Goal: Task Accomplishment & Management: Manage account settings

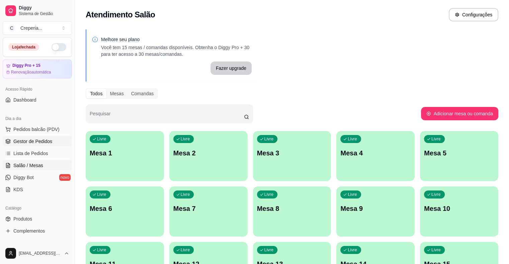
click at [38, 143] on span "Gestor de Pedidos" at bounding box center [32, 141] width 39 height 7
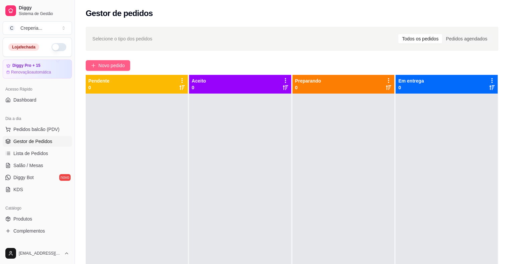
click at [121, 65] on span "Novo pedido" at bounding box center [111, 65] width 26 height 7
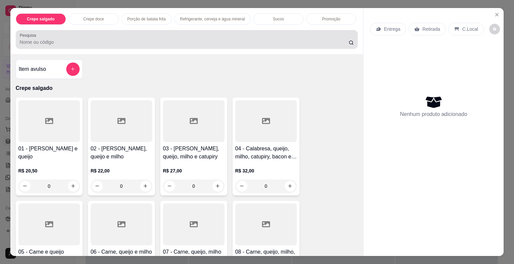
click at [93, 42] on input "Pesquisa" at bounding box center [184, 42] width 329 height 7
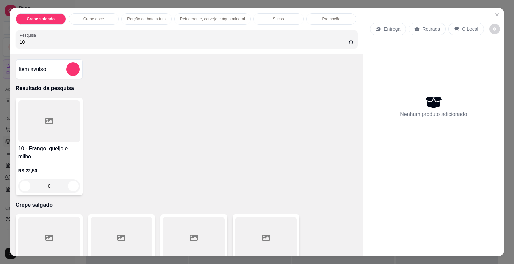
type input "10"
click at [59, 119] on div at bounding box center [49, 121] width 62 height 42
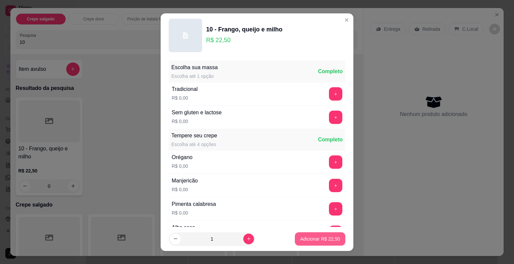
click at [302, 237] on p "Adicionar R$ 22,50" at bounding box center [320, 239] width 40 height 7
type input "1"
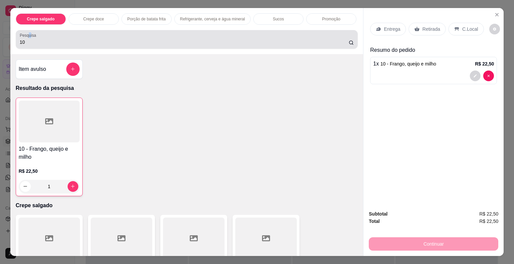
click at [25, 33] on label "Pesquisa" at bounding box center [29, 35] width 19 height 6
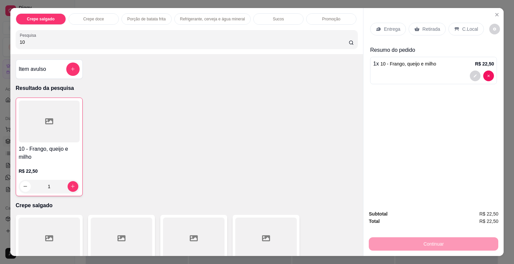
click at [3, 37] on div "Crepe salgado Crepe doce Porção de batata frita Refrigerante, cerveja e água mi…" at bounding box center [257, 132] width 514 height 264
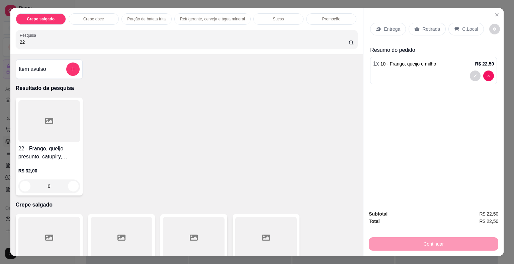
type input "22"
click at [50, 123] on div at bounding box center [49, 121] width 62 height 42
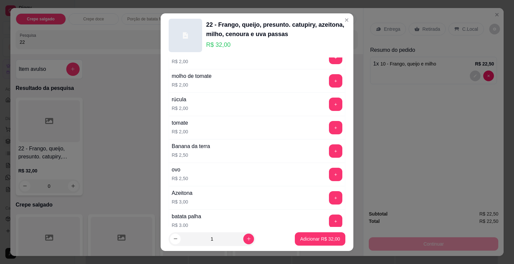
scroll to position [301, 0]
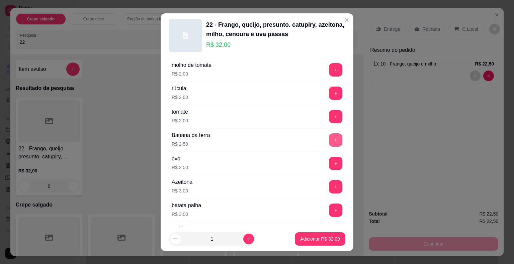
click at [329, 138] on button "+" at bounding box center [335, 139] width 13 height 13
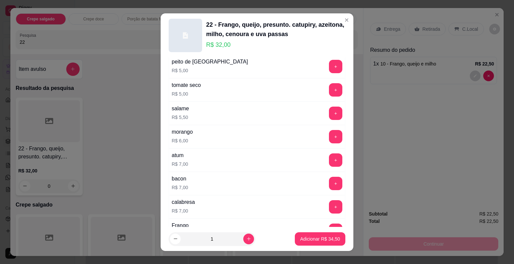
scroll to position [970, 0]
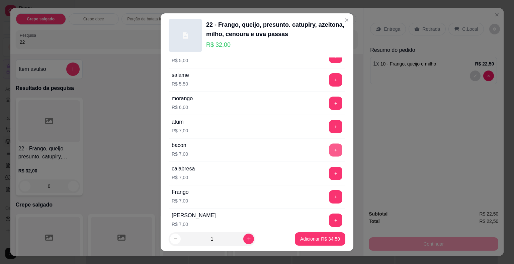
click at [329, 145] on button "+" at bounding box center [335, 150] width 13 height 13
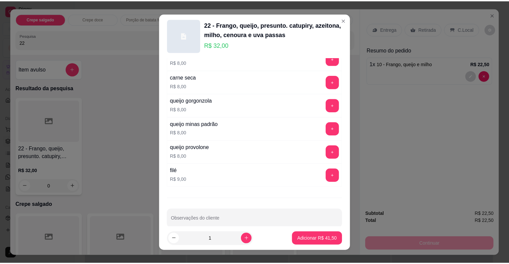
scroll to position [1181, 0]
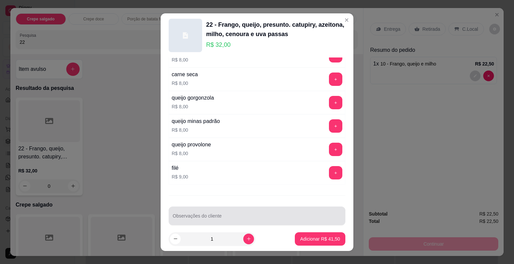
click at [250, 215] on input "Observações do cliente" at bounding box center [257, 218] width 169 height 7
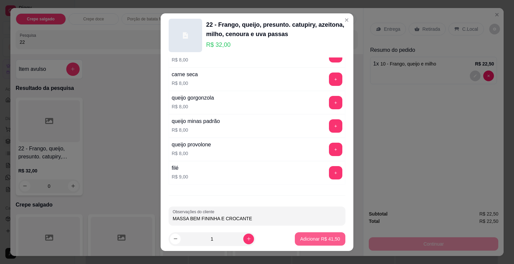
type input "MASSA BEM FININHA E CROCANTE"
click at [295, 235] on button "Adicionar R$ 41,50" at bounding box center [320, 238] width 51 height 13
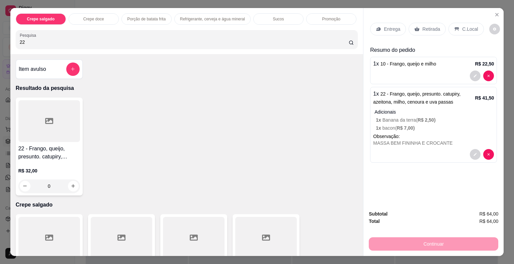
drag, startPoint x: 68, startPoint y: 34, endPoint x: 30, endPoint y: 42, distance: 38.6
click at [0, 38] on div "Crepe salgado Crepe doce Porção de batata frita Refrigerante, cerveja e água mi…" at bounding box center [257, 132] width 514 height 264
drag, startPoint x: 31, startPoint y: 42, endPoint x: 7, endPoint y: 42, distance: 24.4
click at [7, 42] on div "Crepe salgado Crepe doce Porção de batata frita Refrigerante, cerveja e água mi…" at bounding box center [257, 132] width 514 height 264
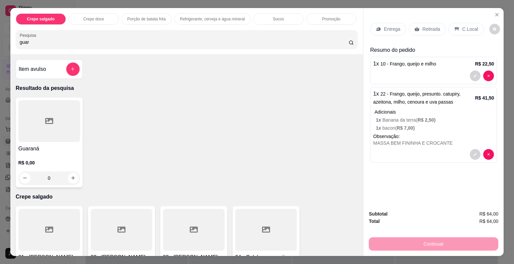
type input "guar"
click at [53, 130] on div at bounding box center [49, 121] width 62 height 42
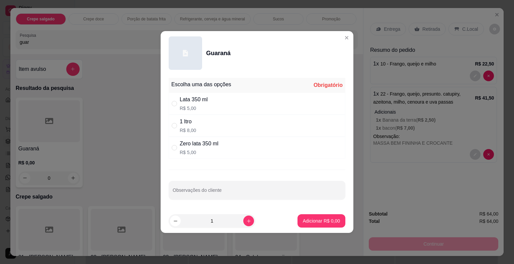
click at [204, 151] on p "R$ 5,00" at bounding box center [199, 152] width 39 height 7
radio input "true"
click at [320, 220] on p "Adicionar R$ 5,00" at bounding box center [321, 221] width 37 height 7
type input "1"
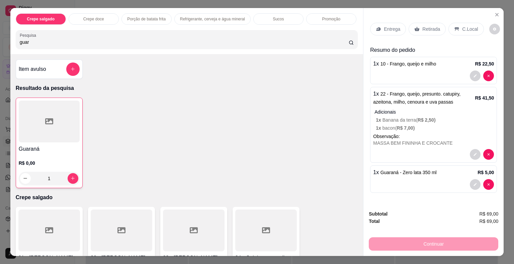
drag, startPoint x: 66, startPoint y: 42, endPoint x: 3, endPoint y: 39, distance: 63.6
click at [3, 39] on div "Crepe salgado Crepe doce Porção de batata frita Refrigerante, cerveja e água mi…" at bounding box center [257, 132] width 514 height 264
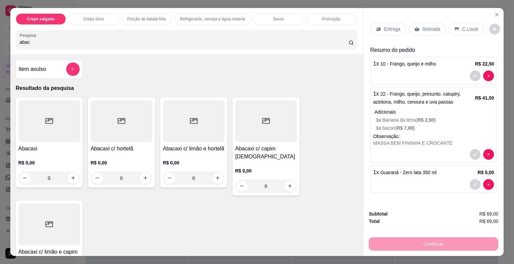
type input "abac"
click at [206, 131] on div at bounding box center [194, 121] width 62 height 42
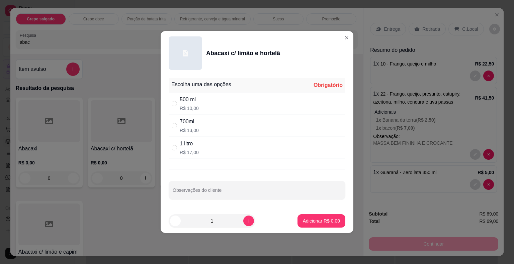
click at [207, 103] on div "500 ml R$ 10,00" at bounding box center [257, 104] width 177 height 22
radio input "true"
click at [317, 220] on p "Adicionar R$ 10,00" at bounding box center [320, 221] width 40 height 7
type input "1"
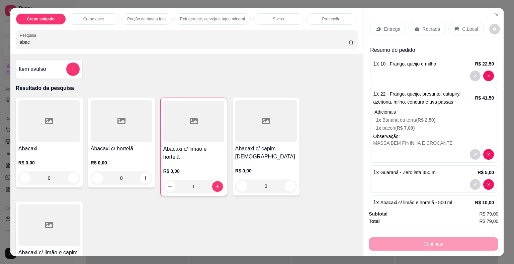
click at [426, 27] on p "Retirada" at bounding box center [431, 29] width 18 height 7
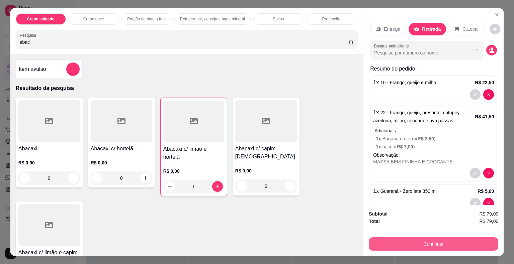
click at [411, 237] on button "Continuar" at bounding box center [433, 243] width 129 height 13
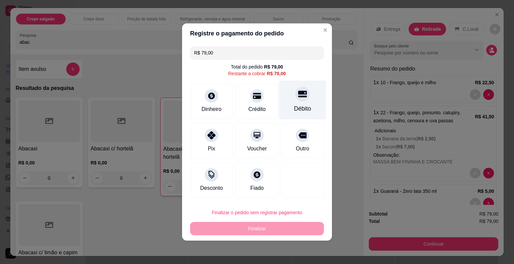
click at [290, 103] on div "Débito" at bounding box center [302, 100] width 47 height 39
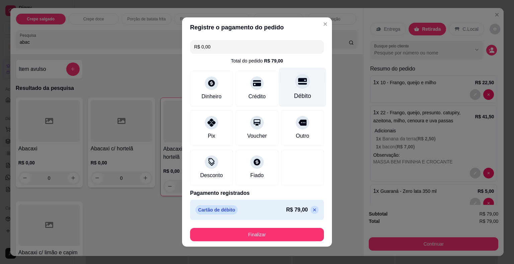
type input "R$ 0,00"
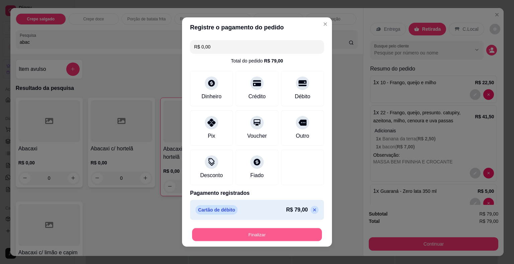
click at [256, 236] on button "Finalizar" at bounding box center [257, 234] width 130 height 13
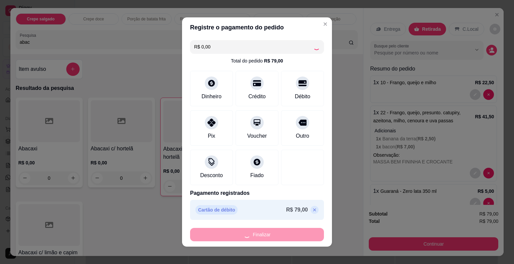
type input "0"
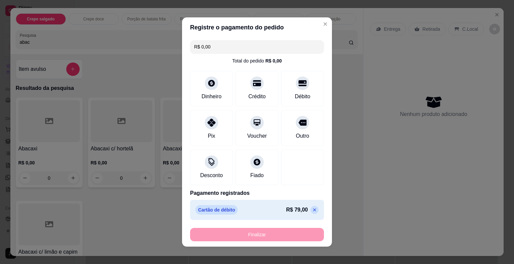
type input "-R$ 79,00"
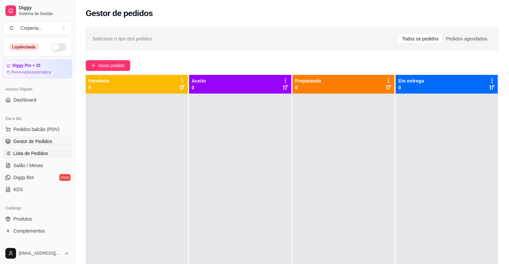
click at [28, 153] on span "Lista de Pedidos" at bounding box center [30, 153] width 35 height 7
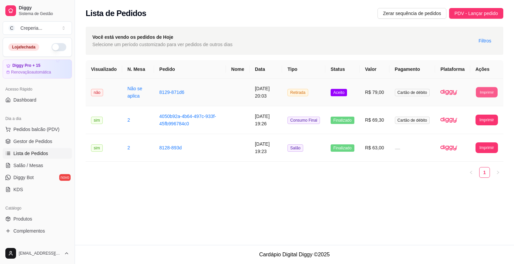
click at [479, 92] on button "Imprimir" at bounding box center [487, 92] width 22 height 10
click at [487, 114] on button "IMPRESSORA" at bounding box center [474, 115] width 49 height 11
click at [35, 163] on span "Salão / Mesas" at bounding box center [28, 165] width 30 height 7
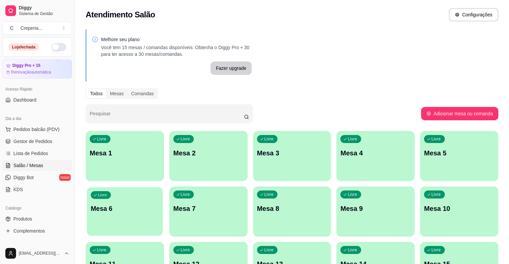
click at [159, 204] on p "Mesa 6" at bounding box center [125, 208] width 68 height 9
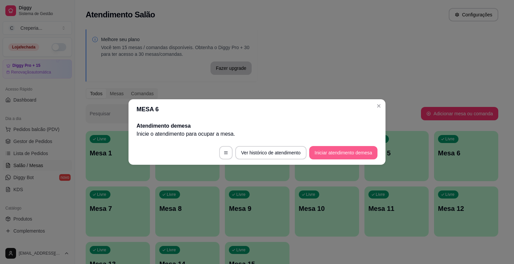
click at [344, 159] on button "Iniciar atendimento de mesa" at bounding box center [343, 152] width 68 height 13
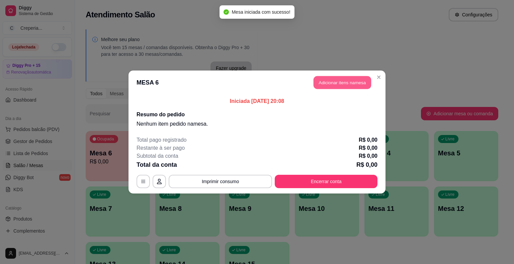
click at [327, 86] on button "Adicionar itens na mesa" at bounding box center [342, 82] width 58 height 13
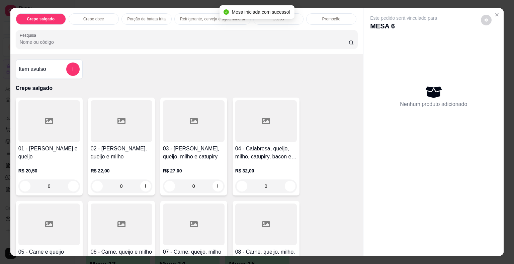
click at [124, 39] on input "Pesquisa" at bounding box center [184, 42] width 329 height 7
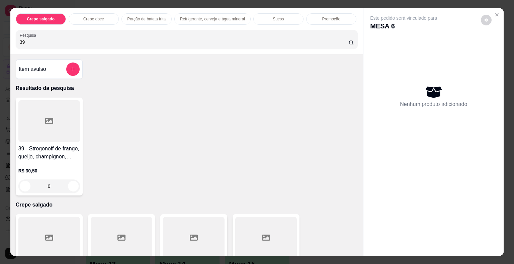
type input "39"
click at [52, 112] on div at bounding box center [49, 121] width 62 height 42
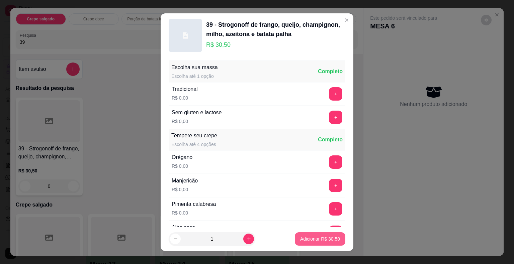
click at [304, 239] on p "Adicionar R$ 30,50" at bounding box center [320, 239] width 40 height 7
type input "1"
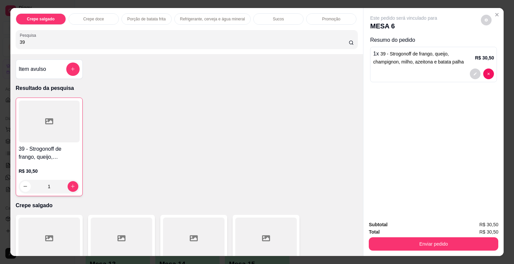
drag, startPoint x: 41, startPoint y: 38, endPoint x: 0, endPoint y: 40, distance: 41.5
click at [0, 40] on div "Crepe salgado Crepe doce Porção de batata frita Refrigerante, cerveja e água mi…" at bounding box center [257, 132] width 514 height 264
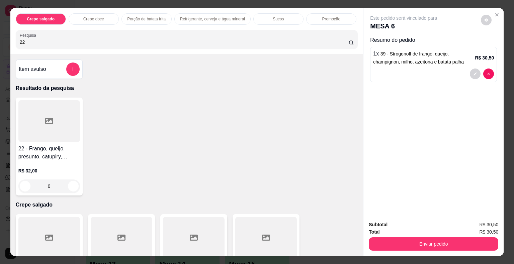
type input "22"
click at [25, 120] on div at bounding box center [49, 121] width 62 height 42
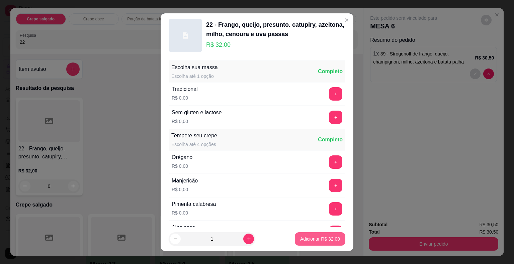
click at [304, 238] on p "Adicionar R$ 32,00" at bounding box center [320, 239] width 40 height 7
type input "1"
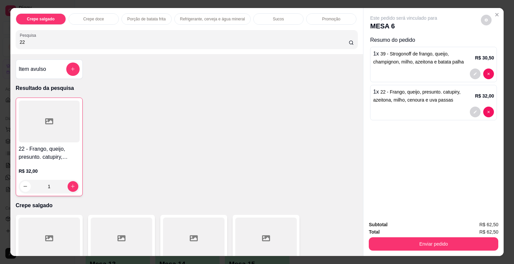
drag, startPoint x: 42, startPoint y: 40, endPoint x: 0, endPoint y: 39, distance: 42.1
click at [0, 39] on div "Crepe salgado Crepe doce Porção de batata frita Refrigerante, cerveja e água mi…" at bounding box center [257, 132] width 514 height 264
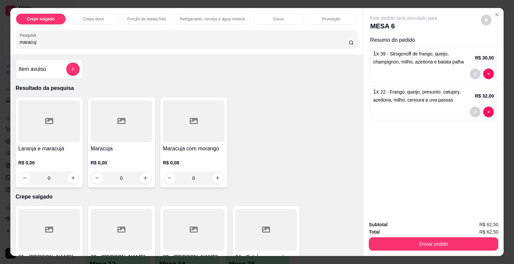
type input "maracuj"
click at [132, 122] on div at bounding box center [122, 121] width 62 height 42
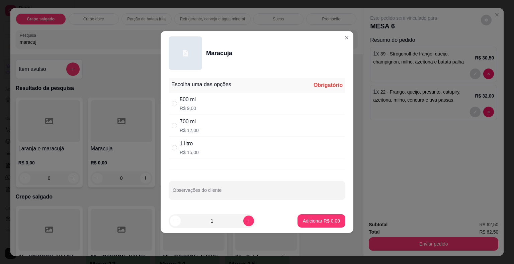
drag, startPoint x: 205, startPoint y: 99, endPoint x: 272, endPoint y: 167, distance: 94.6
click at [205, 100] on div "500 ml R$ 9,00" at bounding box center [257, 104] width 177 height 22
radio input "true"
click at [312, 221] on p "Adicionar R$ 9,00" at bounding box center [321, 221] width 36 height 6
type input "1"
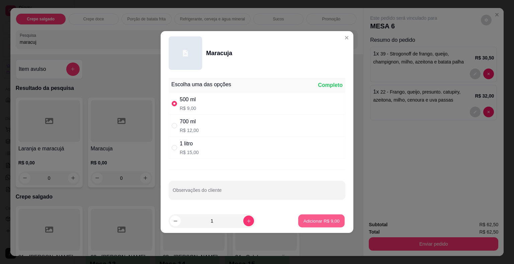
type input "1"
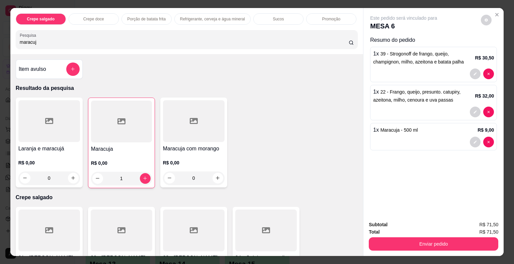
drag, startPoint x: 71, startPoint y: 41, endPoint x: 0, endPoint y: 34, distance: 70.9
click at [0, 34] on div "Crepe salgado Crepe doce Porção de batata frita Refrigerante, cerveja e água mi…" at bounding box center [257, 132] width 514 height 264
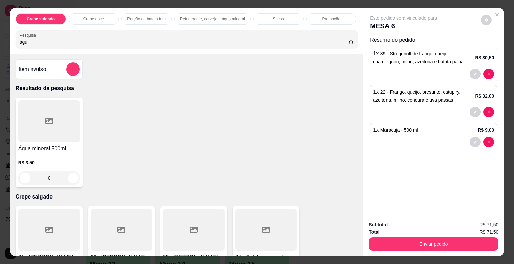
type input "águ"
click at [56, 125] on div at bounding box center [49, 121] width 62 height 42
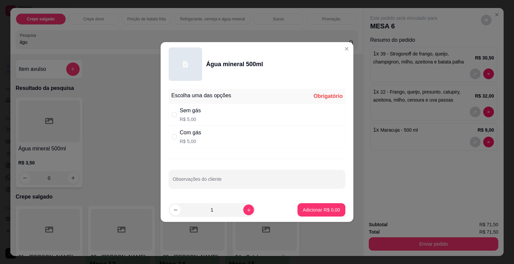
click at [182, 134] on div "Com gás" at bounding box center [190, 133] width 21 height 8
radio input "true"
click at [305, 214] on button "Adicionar R$ 5,00" at bounding box center [321, 210] width 46 height 13
type input "1"
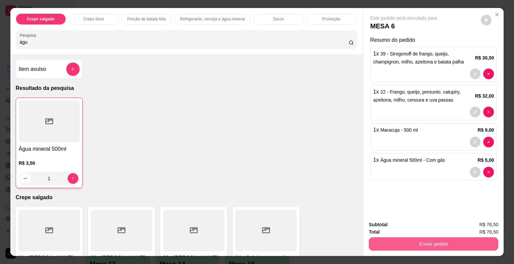
click at [411, 243] on button "Enviar pedido" at bounding box center [433, 243] width 129 height 13
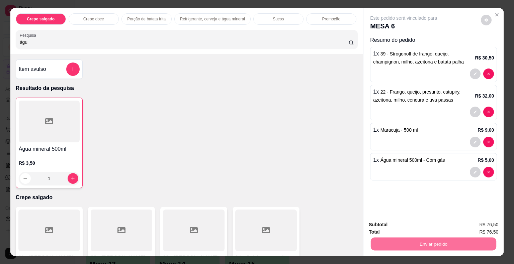
click at [385, 225] on button "Não registrar e enviar pedido" at bounding box center [411, 225] width 70 height 13
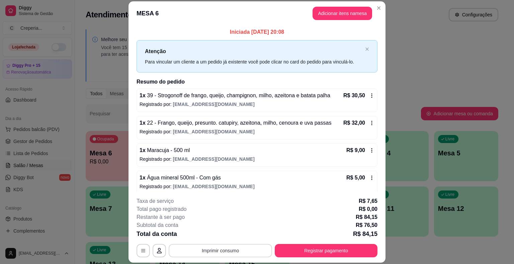
click at [232, 253] on button "Imprimir consumo" at bounding box center [220, 250] width 103 height 13
click at [220, 238] on button "IMPRESSORA" at bounding box center [220, 235] width 49 height 11
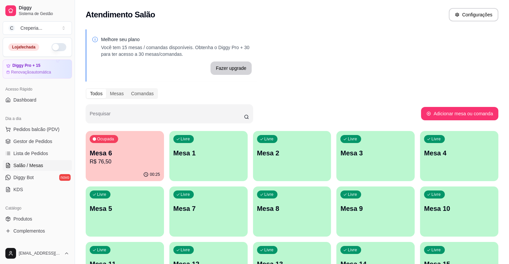
click at [194, 167] on div "Livre Mesa 1" at bounding box center [208, 152] width 78 height 42
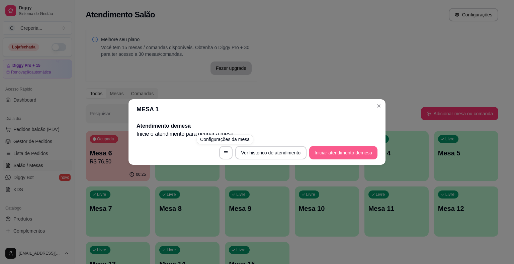
click at [337, 156] on button "Iniciar atendimento de mesa" at bounding box center [343, 152] width 68 height 13
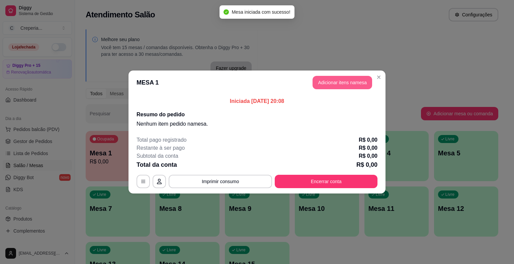
click at [333, 84] on button "Adicionar itens na mesa" at bounding box center [342, 82] width 60 height 13
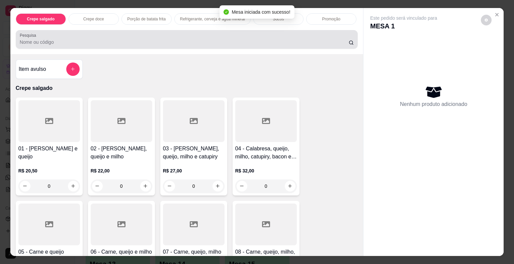
click at [80, 42] on input "Pesquisa" at bounding box center [184, 42] width 329 height 7
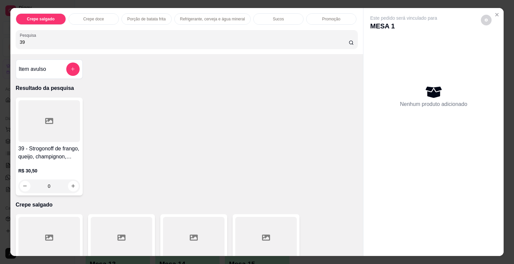
type input "39"
click at [38, 137] on div at bounding box center [49, 121] width 62 height 42
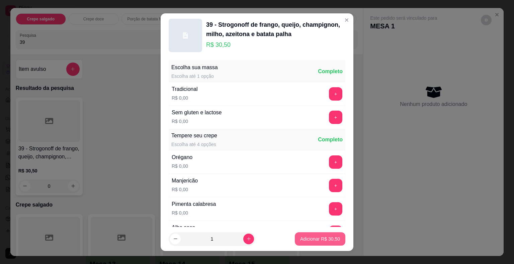
click at [295, 243] on button "Adicionar R$ 30,50" at bounding box center [320, 238] width 51 height 13
type input "1"
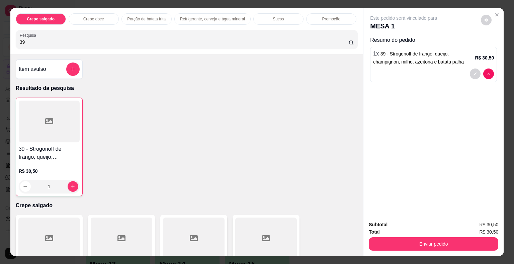
drag, startPoint x: 27, startPoint y: 37, endPoint x: 6, endPoint y: 41, distance: 21.6
click at [6, 41] on div "Crepe salgado Crepe doce Porção de batata frita Refrigerante, cerveja e água mi…" at bounding box center [257, 132] width 514 height 264
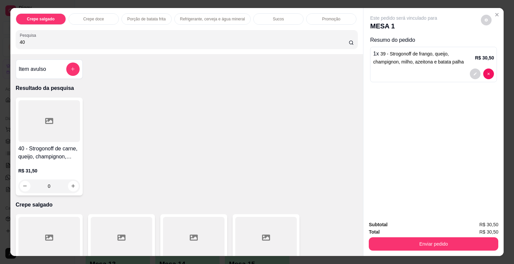
type input "40"
click at [63, 129] on div at bounding box center [49, 121] width 62 height 42
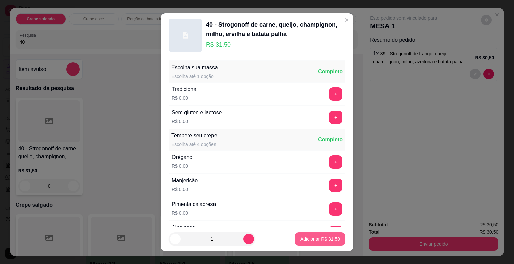
click at [301, 240] on p "Adicionar R$ 31,50" at bounding box center [320, 239] width 40 height 7
type input "1"
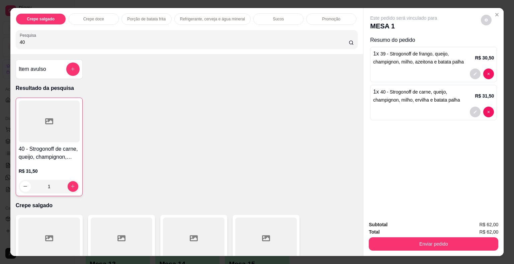
drag, startPoint x: 35, startPoint y: 41, endPoint x: 0, endPoint y: 35, distance: 36.0
click at [0, 35] on div "Crepe salgado Crepe doce Porção de batata frita Refrigerante, cerveja e água mi…" at bounding box center [257, 132] width 514 height 264
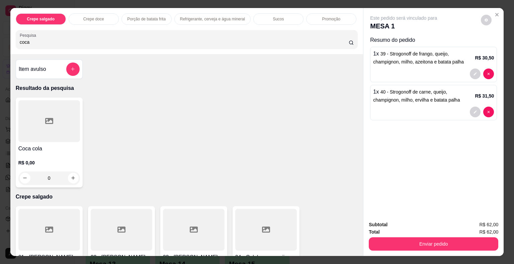
type input "coca"
click at [40, 126] on div at bounding box center [49, 121] width 62 height 42
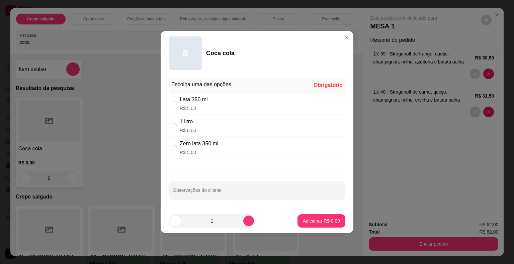
click at [194, 125] on div "1 litro" at bounding box center [188, 122] width 16 height 8
radio input "true"
click at [314, 221] on p "Adicionar R$ 8,00" at bounding box center [321, 221] width 36 height 6
type input "1"
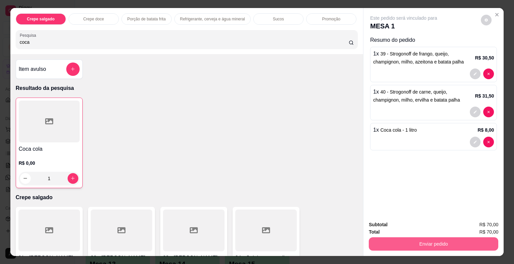
click at [387, 239] on button "Enviar pedido" at bounding box center [433, 243] width 129 height 13
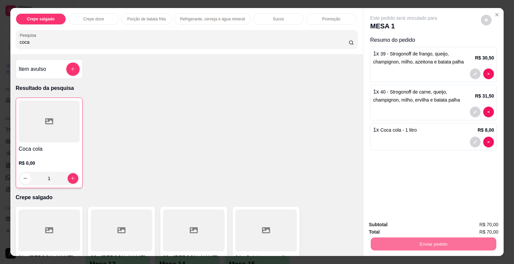
click at [388, 224] on button "Não registrar e enviar pedido" at bounding box center [411, 225] width 68 height 12
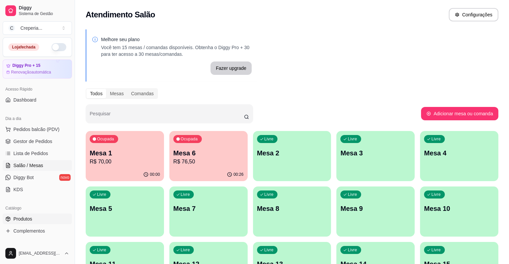
scroll to position [33, 0]
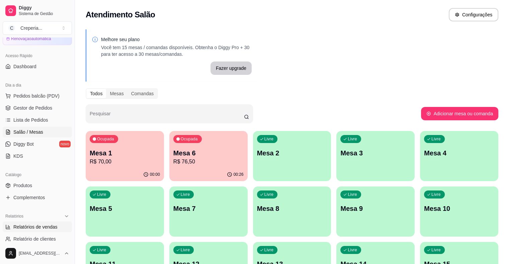
click at [44, 229] on span "Relatórios de vendas" at bounding box center [35, 227] width 44 height 7
select select "ALL"
select select "0"
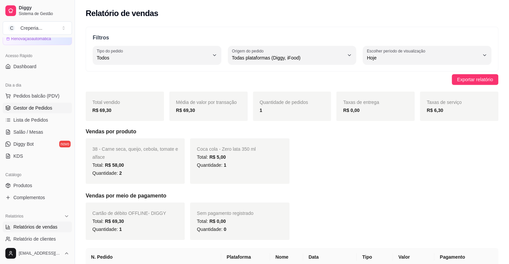
click at [41, 110] on span "Gestor de Pedidos" at bounding box center [32, 108] width 39 height 7
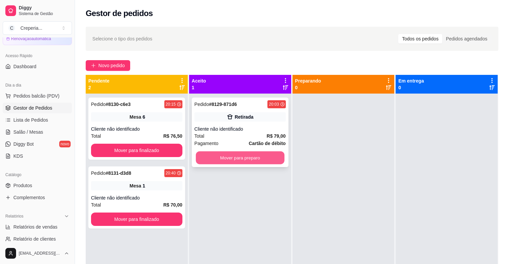
click at [261, 156] on button "Mover para preparo" at bounding box center [240, 158] width 89 height 13
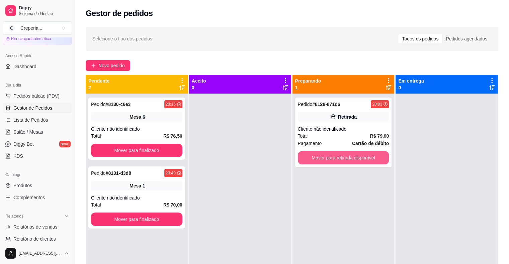
click at [330, 158] on button "Mover para retirada disponível" at bounding box center [343, 157] width 91 height 13
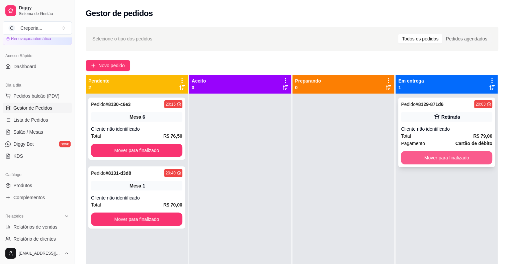
click at [448, 160] on button "Mover para finalizado" at bounding box center [446, 157] width 91 height 13
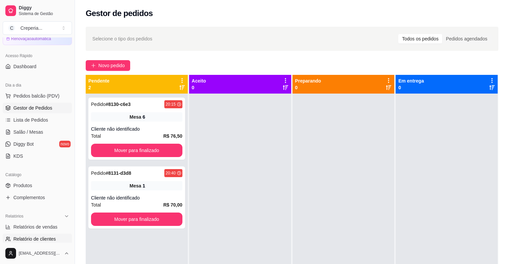
click at [21, 234] on link "Relatório de clientes" at bounding box center [37, 239] width 69 height 11
select select "30"
select select "HIGHEST_TOTAL_SPENT_WITH_ORDERS"
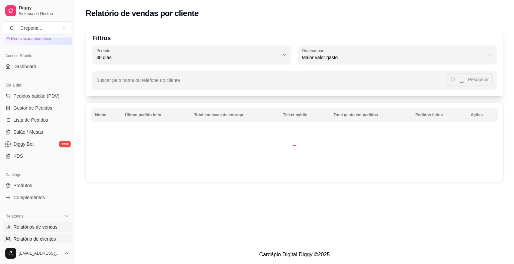
click at [25, 227] on span "Relatórios de vendas" at bounding box center [35, 227] width 44 height 7
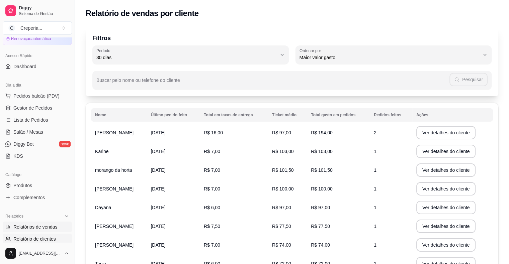
select select "ALL"
select select "0"
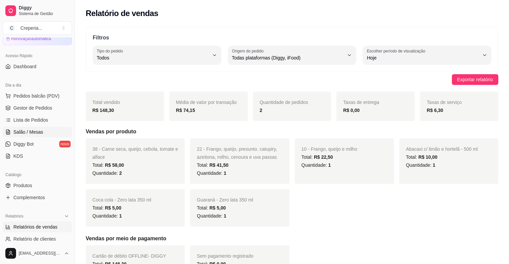
click at [42, 135] on link "Salão / Mesas" at bounding box center [37, 132] width 69 height 11
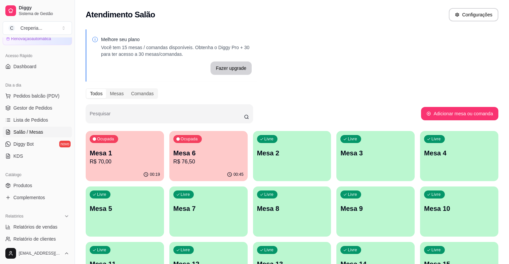
click at [177, 154] on p "Mesa 6" at bounding box center [208, 153] width 70 height 9
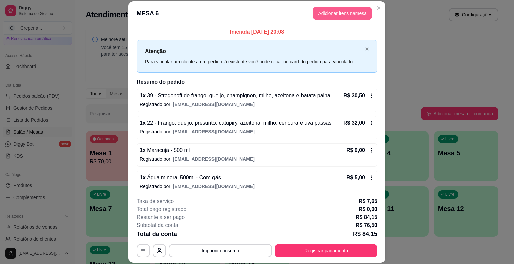
click at [326, 11] on button "Adicionar itens na mesa" at bounding box center [342, 13] width 60 height 13
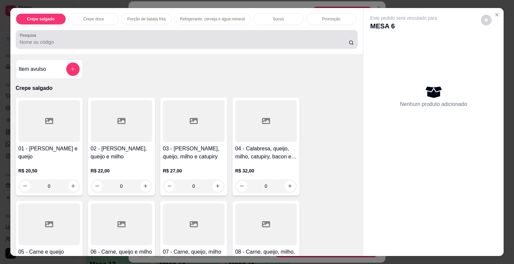
click at [74, 33] on div at bounding box center [187, 39] width 334 height 13
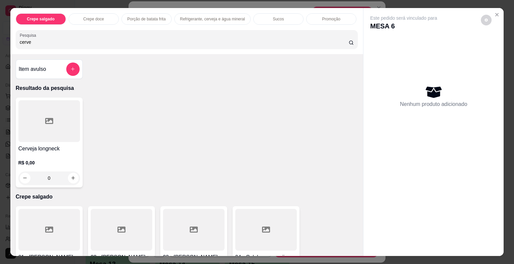
type input "cerve"
click at [39, 132] on div at bounding box center [49, 121] width 62 height 42
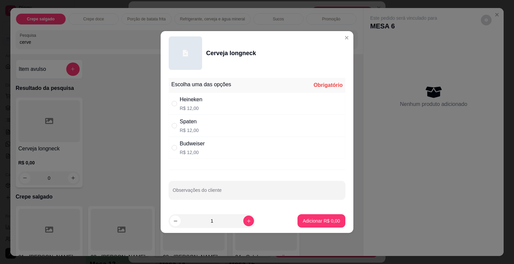
click at [195, 103] on div "Heineken" at bounding box center [191, 100] width 23 height 8
radio input "true"
click at [310, 220] on p "Adicionar R$ 12,00" at bounding box center [320, 221] width 39 height 6
type input "1"
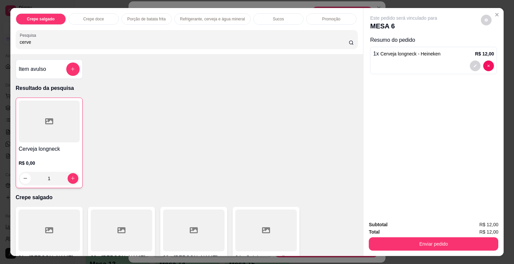
drag, startPoint x: 33, startPoint y: 38, endPoint x: 5, endPoint y: 37, distance: 28.4
click at [5, 37] on div "Crepe salgado Crepe doce Porção de batata frita Refrigerante, cerveja e água mi…" at bounding box center [257, 132] width 514 height 264
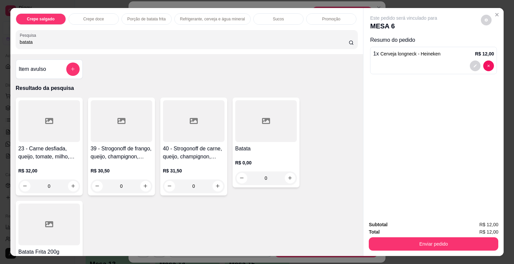
type input "batata"
click at [243, 130] on div at bounding box center [266, 121] width 62 height 42
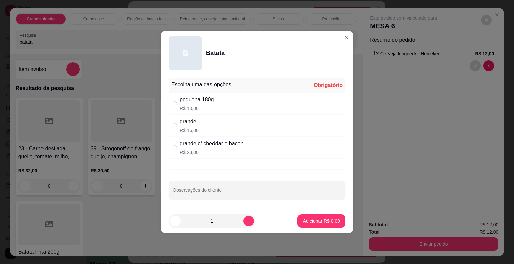
click at [196, 122] on div "grande" at bounding box center [189, 122] width 19 height 8
radio input "true"
click at [313, 217] on button "Adicionar R$ 16,00" at bounding box center [320, 220] width 51 height 13
type input "1"
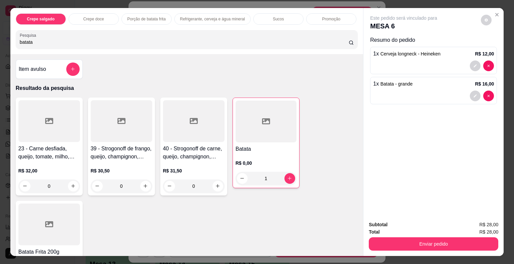
drag, startPoint x: 49, startPoint y: 39, endPoint x: 3, endPoint y: 39, distance: 46.2
click at [3, 39] on div "Crepe salgado Crepe doce Porção de batata frita Refrigerante, cerveja e água mi…" at bounding box center [257, 132] width 514 height 264
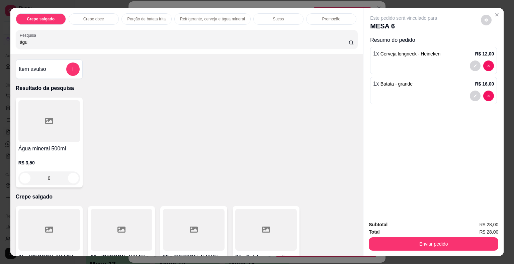
type input "águ"
click at [61, 125] on div at bounding box center [49, 121] width 62 height 42
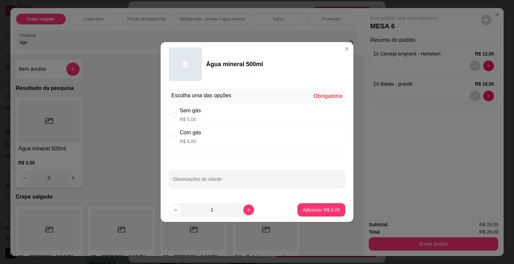
drag, startPoint x: 204, startPoint y: 136, endPoint x: 251, endPoint y: 157, distance: 51.0
click at [205, 137] on div "Com gás R$ 5,00" at bounding box center [257, 137] width 177 height 22
radio input "true"
click at [326, 211] on p "Adicionar R$ 5,00" at bounding box center [321, 210] width 37 height 7
type input "1"
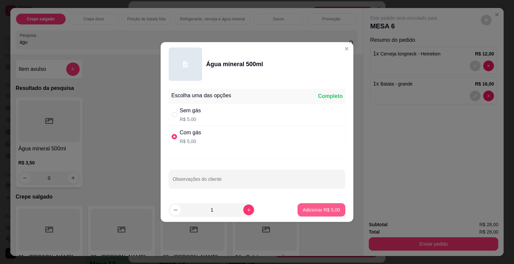
type input "1"
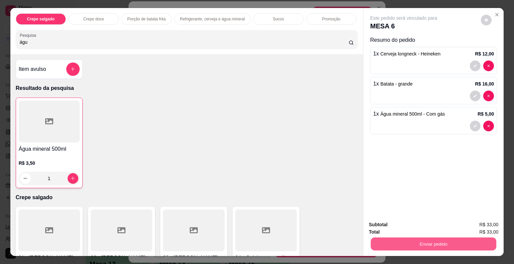
click at [430, 246] on button "Enviar pedido" at bounding box center [433, 244] width 125 height 13
click at [401, 225] on button "Não registrar e enviar pedido" at bounding box center [411, 225] width 68 height 12
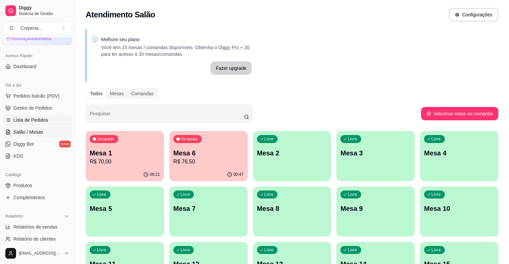
click at [31, 124] on link "Lista de Pedidos" at bounding box center [37, 120] width 69 height 11
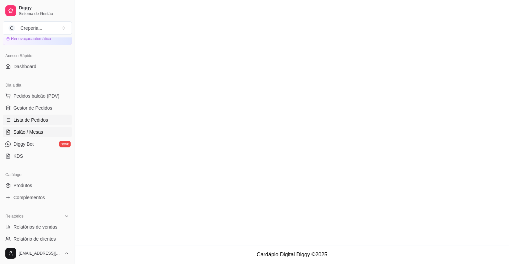
click at [28, 136] on link "Salão / Mesas" at bounding box center [37, 132] width 69 height 11
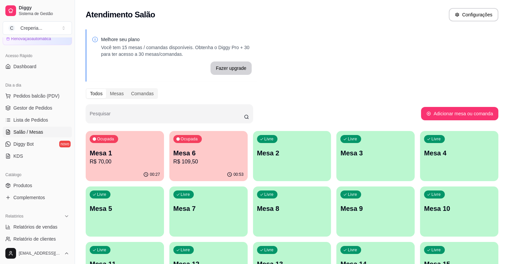
click at [126, 155] on p "Mesa 1" at bounding box center [125, 153] width 70 height 9
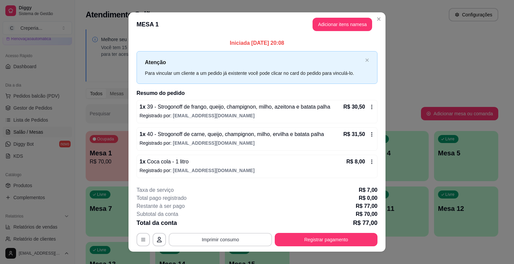
click at [233, 241] on button "Imprimir consumo" at bounding box center [220, 239] width 103 height 13
click at [225, 223] on button "IMPRESSORA" at bounding box center [220, 224] width 49 height 11
click at [292, 242] on button "Registrar pagamento" at bounding box center [326, 239] width 100 height 13
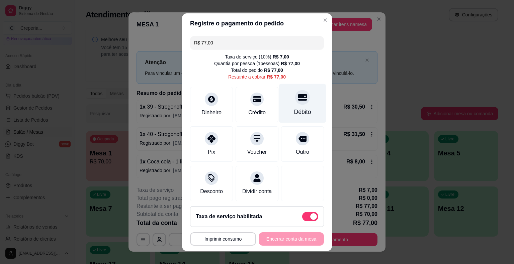
click at [300, 98] on div "Débito" at bounding box center [302, 103] width 47 height 39
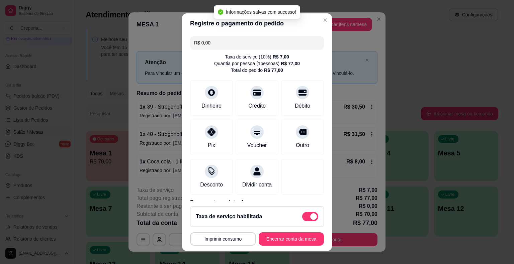
type input "R$ 0,00"
click at [282, 241] on button "Encerrar conta da mesa" at bounding box center [291, 238] width 65 height 13
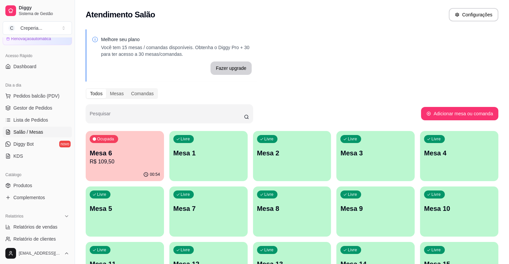
click at [122, 149] on p "Mesa 6" at bounding box center [125, 153] width 70 height 9
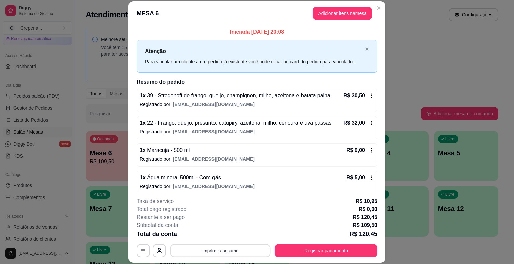
click at [185, 248] on button "Imprimir consumo" at bounding box center [220, 251] width 100 height 13
click at [206, 236] on button "IMPRESSORA" at bounding box center [220, 235] width 49 height 11
click at [341, 249] on button "Registrar pagamento" at bounding box center [326, 250] width 103 height 13
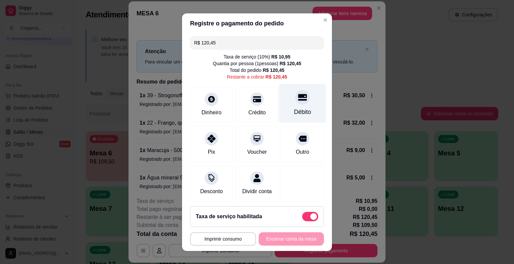
click at [293, 105] on div "Débito" at bounding box center [302, 103] width 47 height 39
type input "R$ 0,00"
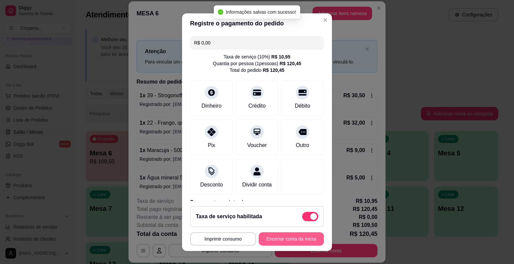
click at [286, 236] on button "Encerrar conta da mesa" at bounding box center [291, 238] width 65 height 13
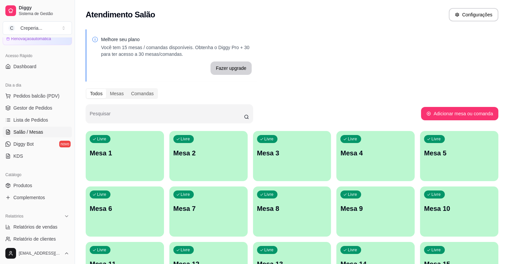
click at [340, 155] on p "Mesa 4" at bounding box center [375, 153] width 70 height 9
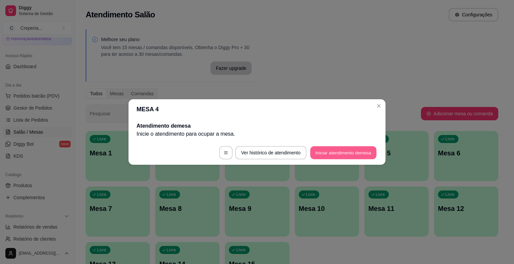
click at [311, 155] on button "Iniciar atendimento de mesa" at bounding box center [343, 153] width 66 height 13
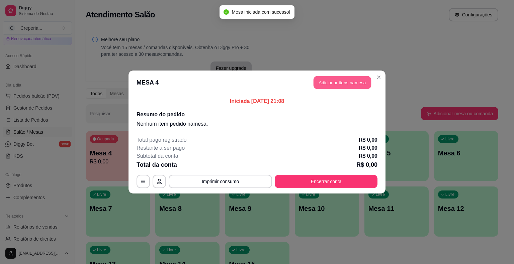
click at [317, 83] on button "Adicionar itens na mesa" at bounding box center [342, 82] width 58 height 13
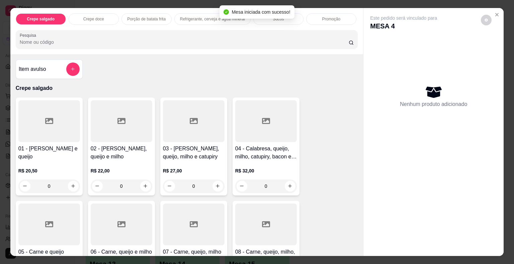
click at [96, 39] on input "Pesquisa" at bounding box center [184, 42] width 329 height 7
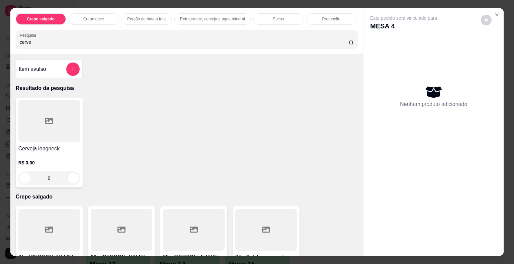
type input "cerve"
click at [56, 138] on div at bounding box center [49, 121] width 62 height 42
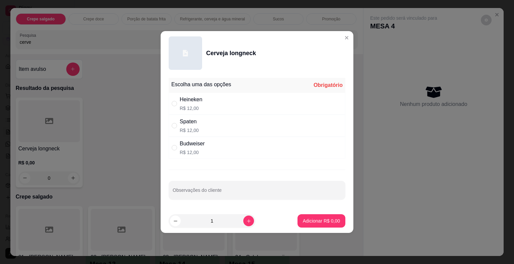
click at [203, 105] on div "Heineken R$ 12,00" at bounding box center [257, 104] width 177 height 22
radio input "true"
click at [309, 225] on button "Adicionar R$ 12,00" at bounding box center [320, 220] width 51 height 13
type input "1"
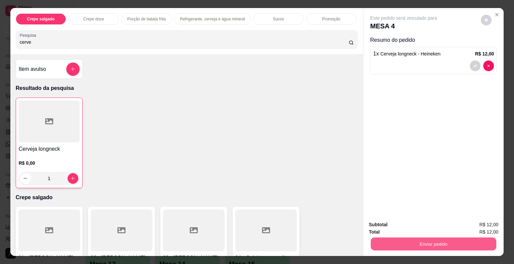
click at [400, 239] on button "Enviar pedido" at bounding box center [433, 244] width 125 height 13
click at [400, 227] on button "Não registrar e enviar pedido" at bounding box center [411, 225] width 68 height 12
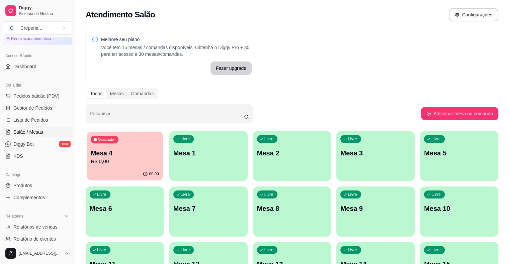
click at [141, 148] on div "Ocupada Mesa 4 R$ 0,00" at bounding box center [125, 150] width 76 height 36
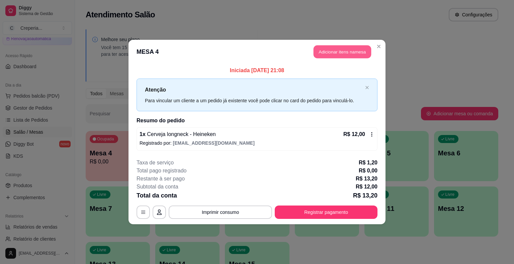
click at [338, 49] on button "Adicionar itens na mesa" at bounding box center [342, 51] width 58 height 13
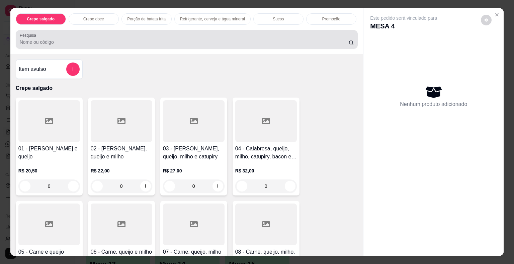
click at [88, 43] on div at bounding box center [187, 39] width 334 height 13
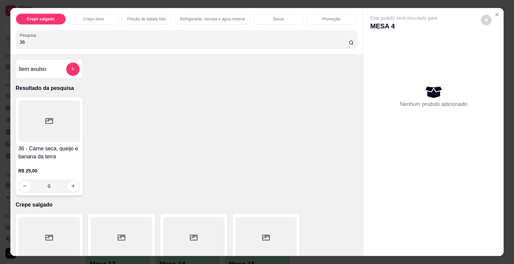
type input "36"
click at [68, 115] on div at bounding box center [49, 121] width 62 height 42
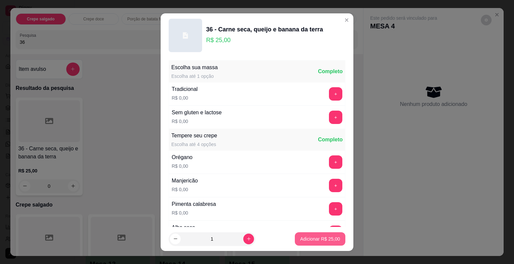
click at [312, 241] on p "Adicionar R$ 25,00" at bounding box center [320, 239] width 40 height 7
type input "1"
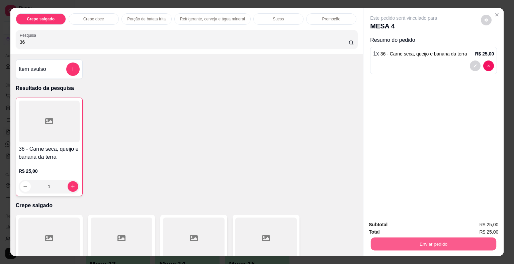
click at [413, 247] on button "Enviar pedido" at bounding box center [433, 244] width 125 height 13
click at [401, 225] on button "Não registrar e enviar pedido" at bounding box center [411, 225] width 68 height 12
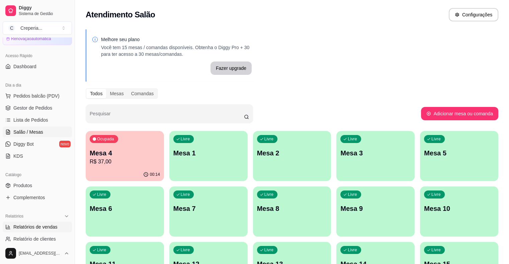
click at [35, 227] on span "Relatórios de vendas" at bounding box center [35, 227] width 44 height 7
select select "ALL"
select select "0"
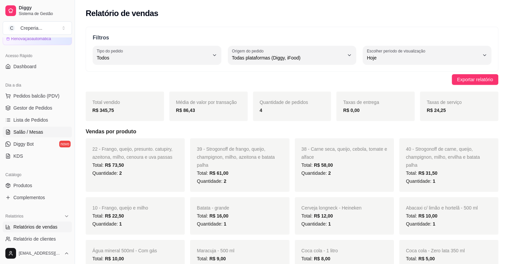
click at [45, 129] on link "Salão / Mesas" at bounding box center [37, 132] width 69 height 11
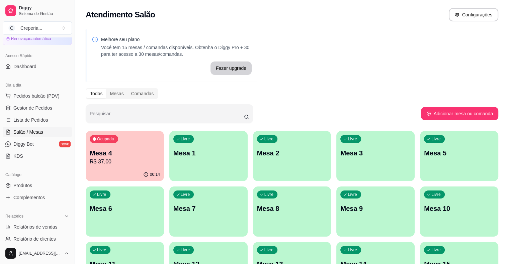
click at [93, 154] on p "Mesa 4" at bounding box center [125, 153] width 70 height 9
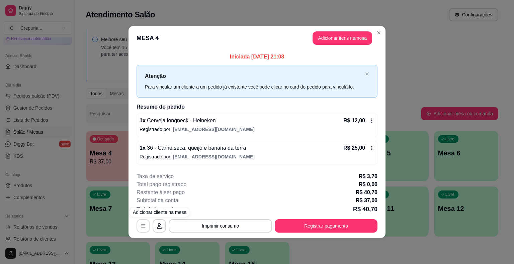
click at [141, 221] on button "button" at bounding box center [142, 225] width 13 height 13
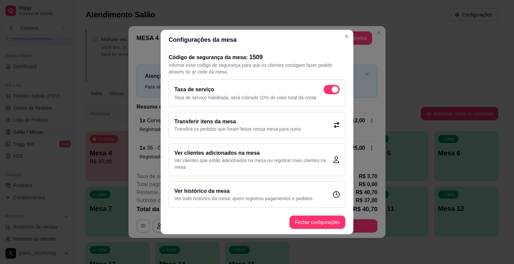
click at [333, 90] on span at bounding box center [334, 89] width 7 height 7
click at [327, 91] on input "checkbox" at bounding box center [325, 93] width 4 height 4
checkbox input "false"
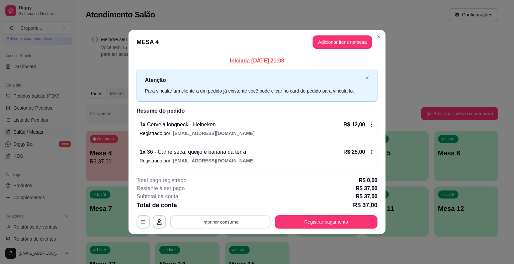
click at [242, 220] on button "Imprimir consumo" at bounding box center [220, 221] width 100 height 13
click at [227, 209] on button "IMPRESSORA" at bounding box center [222, 206] width 49 height 11
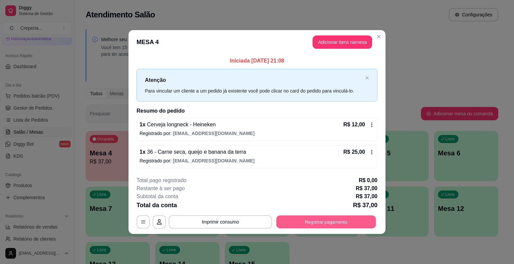
click at [319, 223] on button "Registrar pagamento" at bounding box center [326, 221] width 100 height 13
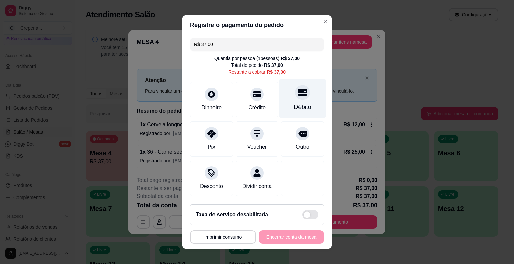
click at [298, 101] on div "Débito" at bounding box center [302, 98] width 47 height 39
type input "R$ 0,00"
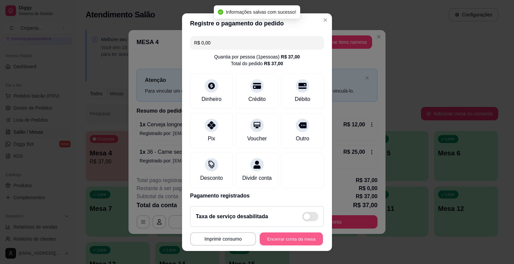
click at [266, 245] on button "Encerrar conta da mesa" at bounding box center [291, 238] width 63 height 13
